Goal: Transaction & Acquisition: Purchase product/service

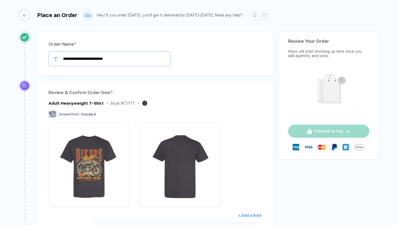
click at [124, 60] on input "**********" at bounding box center [110, 58] width 122 height 15
type input "**********"
click at [142, 87] on div "Review & Confirm Order Item * Adult Heavyweight T-Shirt Style # C1717 Screen Pr…" at bounding box center [155, 184] width 238 height 209
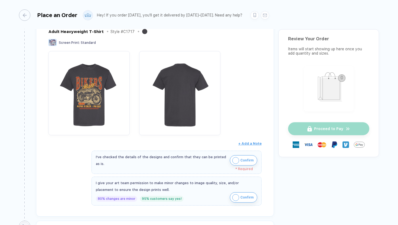
scroll to position [80, 0]
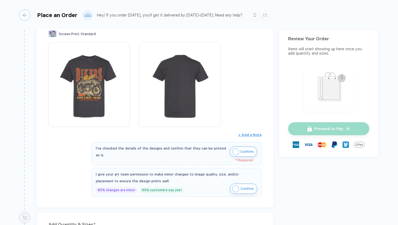
click at [234, 153] on img "button" at bounding box center [236, 152] width 7 height 7
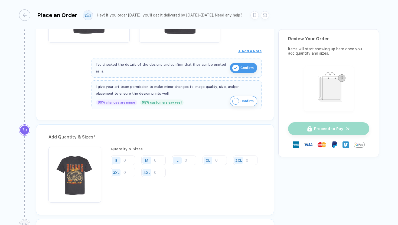
scroll to position [166, 0]
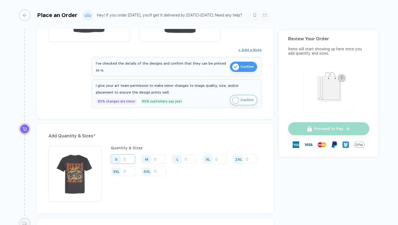
click at [124, 158] on input "number" at bounding box center [123, 159] width 24 height 9
type input "1"
click at [158, 157] on input "number" at bounding box center [153, 159] width 24 height 9
type input "10"
click at [189, 160] on input "number" at bounding box center [184, 159] width 24 height 9
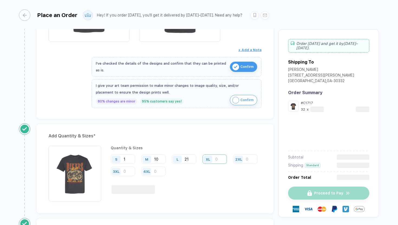
type input "21"
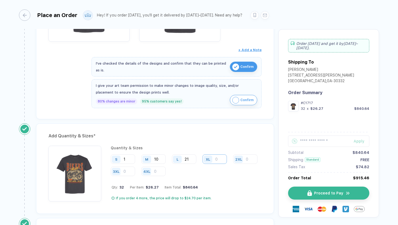
click at [216, 161] on input "number" at bounding box center [215, 159] width 24 height 9
type input "8"
click at [236, 181] on div "Quantity & Sizes S 1 M 10 L 21 XL 8 2XL 3XL 4XL Qty: 40 Per Item: $24.77 Item T…" at bounding box center [186, 174] width 151 height 56
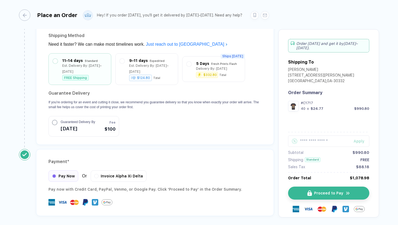
scroll to position [478, 0]
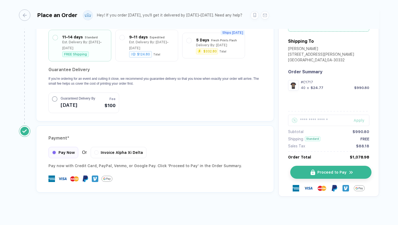
click at [314, 170] on button "Proceed to Pay" at bounding box center [331, 172] width 81 height 13
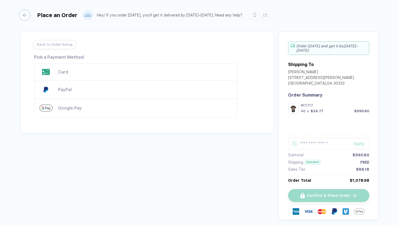
click at [100, 71] on div "Card" at bounding box center [145, 72] width 174 height 5
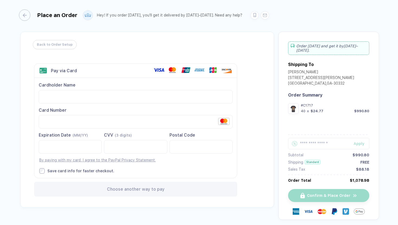
click at [129, 105] on div "Cardholder Name Card Number Expiration Date (MM/YY)" at bounding box center [135, 128] width 203 height 100
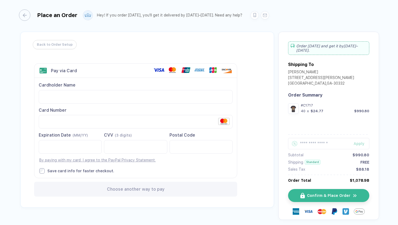
click at [168, 174] on div "Cardholder Name Card Number Expiration Date (MM/YY)" at bounding box center [135, 128] width 203 height 100
click at [252, 162] on div "Back to Order Setup Visa MasterCard Union Pay American Express JCB Discover Din…" at bounding box center [147, 120] width 254 height 176
click at [255, 152] on div "Back to Order Setup Visa MasterCard Union Pay American Express JCB Discover Din…" at bounding box center [147, 120] width 254 height 176
click at [311, 197] on span "Confirm & Place Order" at bounding box center [332, 196] width 43 height 4
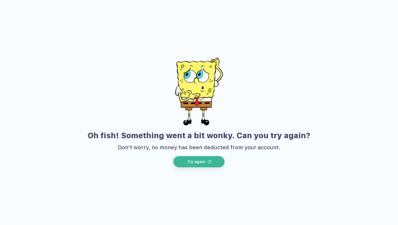
click at [204, 126] on div "Oh fish! Something went a bit wonky. Can you try again? Don't worry, no money h…" at bounding box center [199, 104] width 379 height 93
click at [199, 159] on button "Try again" at bounding box center [198, 161] width 51 height 11
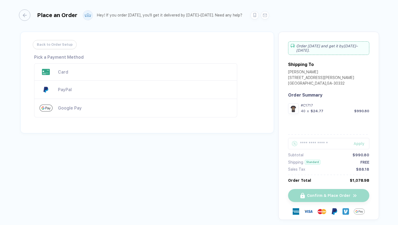
click at [97, 72] on div "Card" at bounding box center [145, 72] width 174 height 5
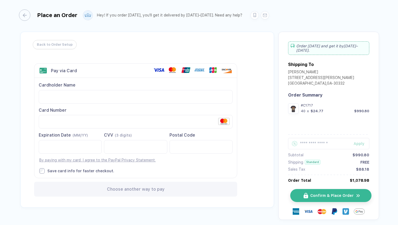
click at [326, 195] on span "Confirm & Place Order" at bounding box center [332, 196] width 43 height 4
